Goal: Task Accomplishment & Management: Manage account settings

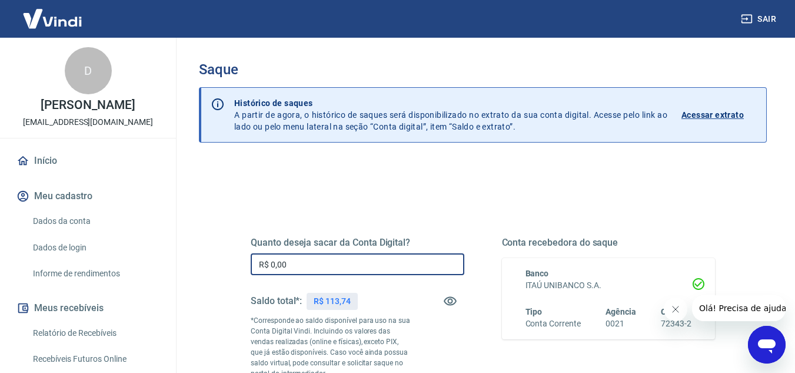
click at [299, 261] on input "R$ 0,00" at bounding box center [358, 264] width 214 height 22
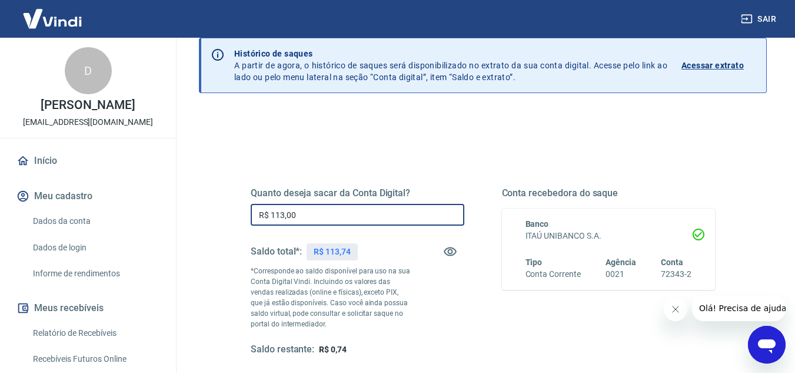
scroll to position [118, 0]
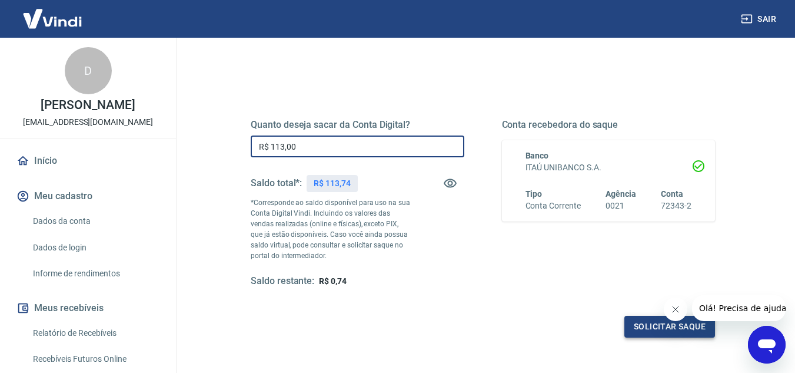
type input "R$ 113,00"
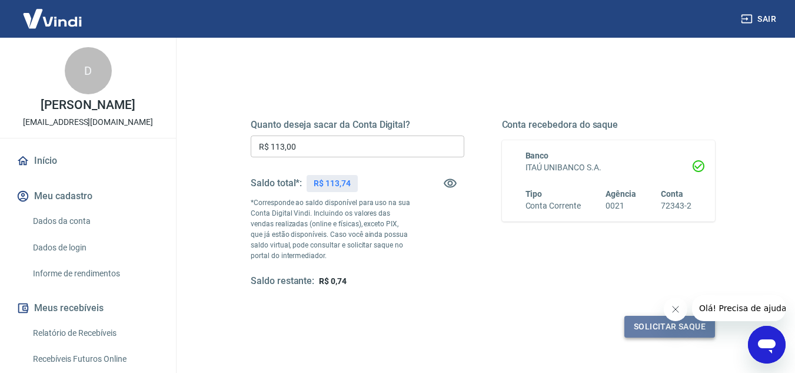
click at [646, 328] on button "Solicitar saque" at bounding box center [669, 326] width 91 height 22
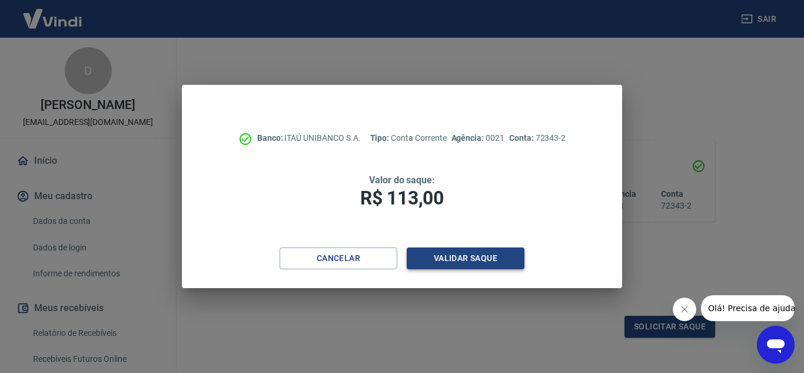
click at [480, 254] on button "Validar saque" at bounding box center [466, 258] width 118 height 22
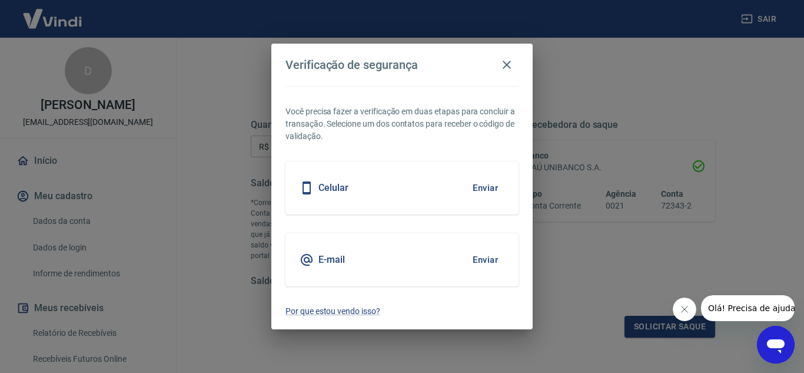
click at [480, 254] on button "Enviar" at bounding box center [485, 259] width 38 height 25
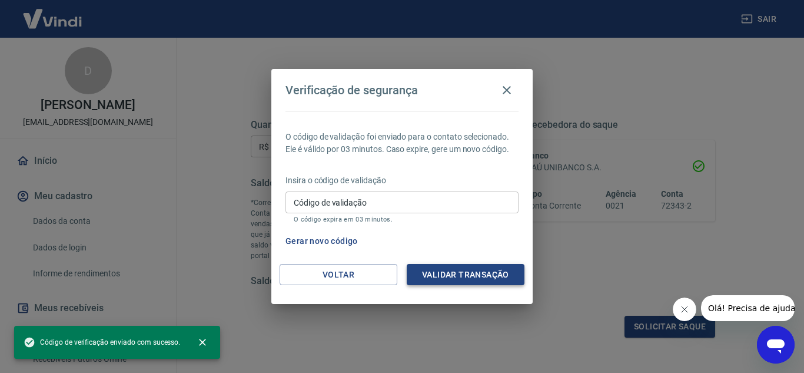
click at [470, 273] on button "Validar transação" at bounding box center [466, 275] width 118 height 22
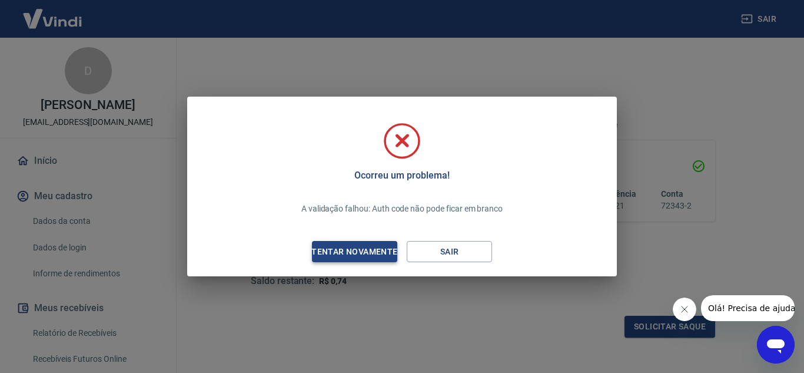
click at [373, 249] on div "Tentar novamente" at bounding box center [354, 251] width 114 height 15
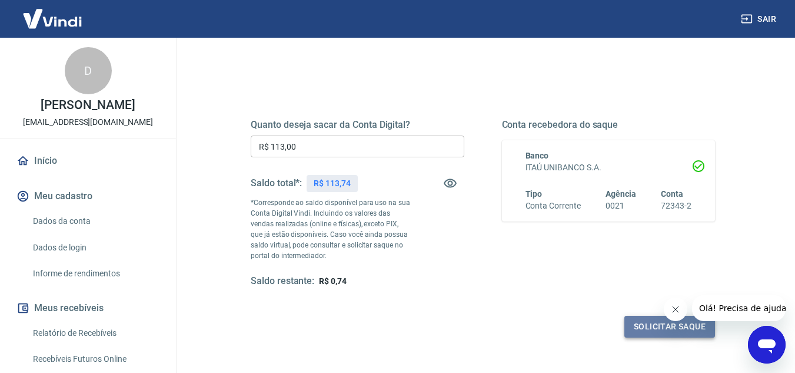
click at [647, 332] on button "Solicitar saque" at bounding box center [669, 326] width 91 height 22
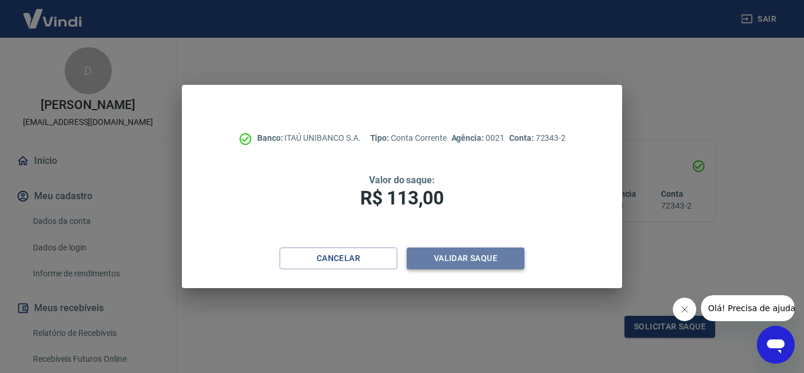
click at [497, 261] on button "Validar saque" at bounding box center [466, 258] width 118 height 22
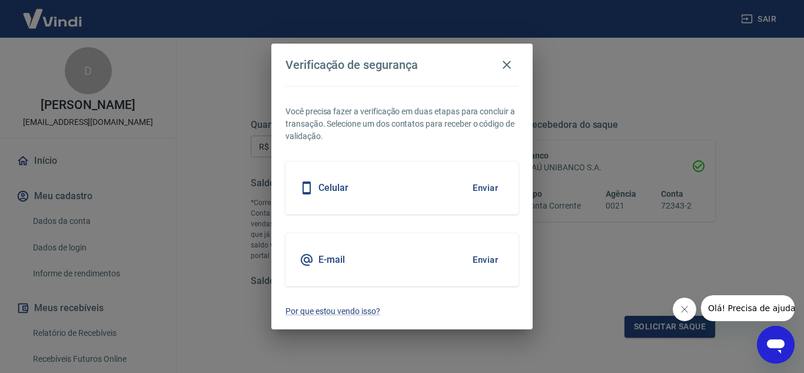
click at [487, 259] on button "Enviar" at bounding box center [485, 259] width 38 height 25
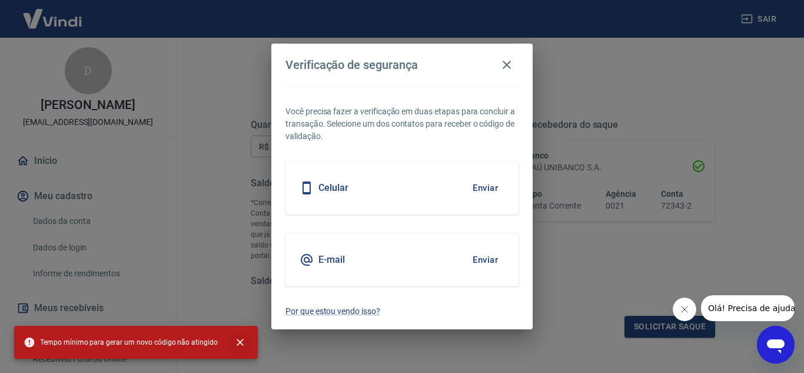
click at [236, 338] on icon "close" at bounding box center [240, 342] width 12 height 12
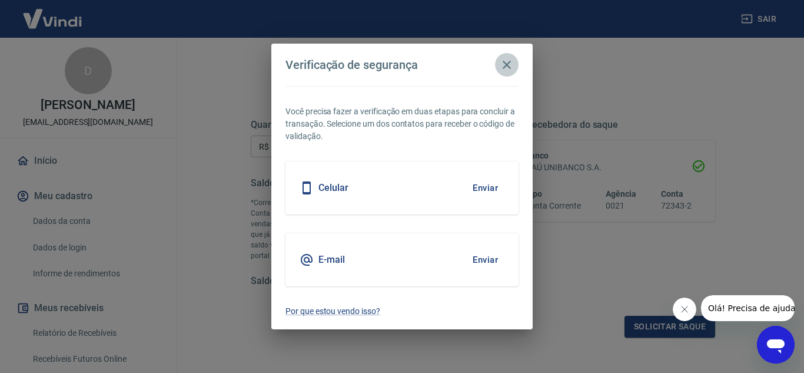
click at [508, 63] on icon "button" at bounding box center [507, 65] width 8 height 8
